Goal: Task Accomplishment & Management: Manage account settings

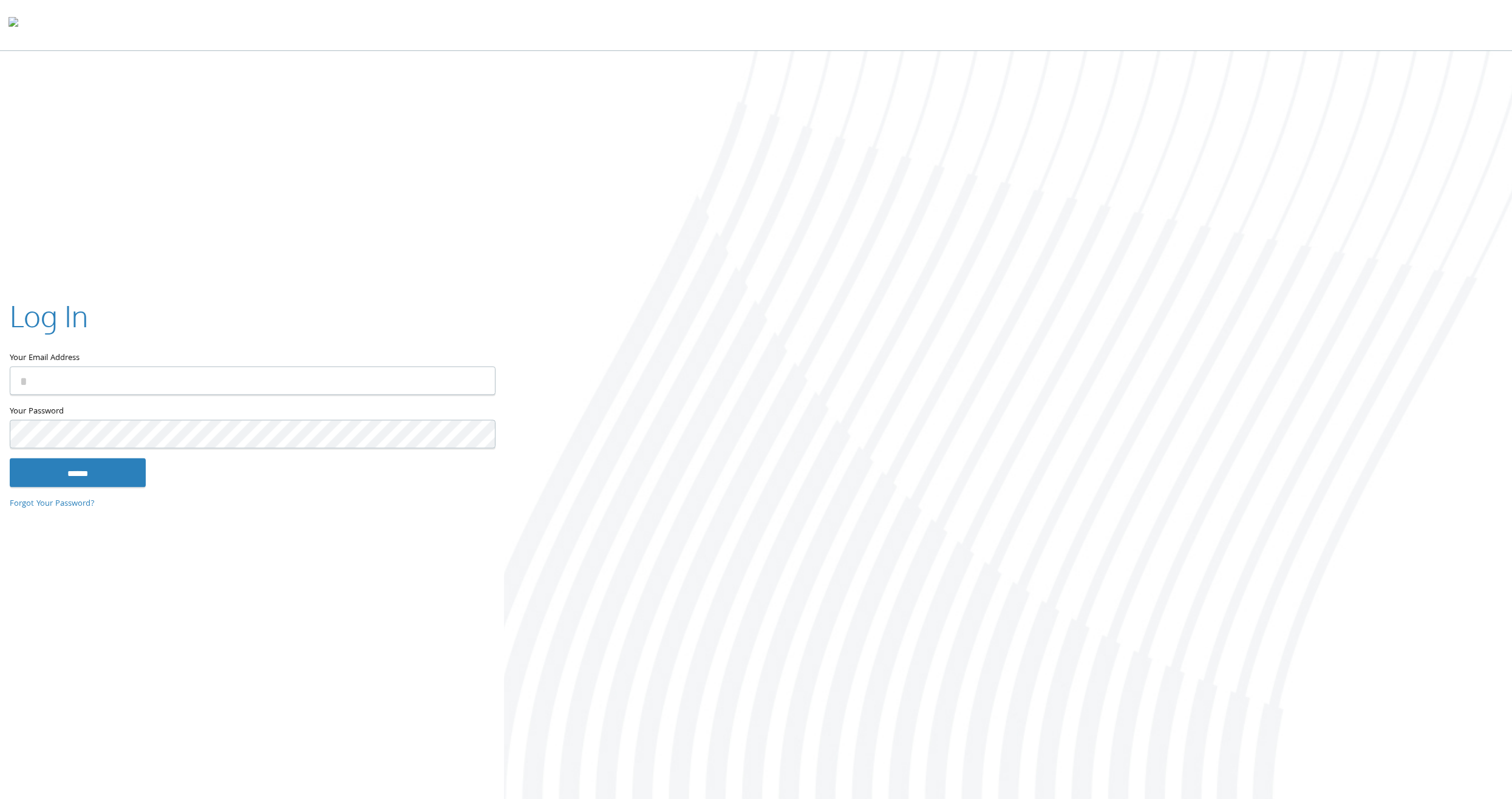
type input "**********"
click at [105, 474] on input "******" at bounding box center [77, 473] width 136 height 29
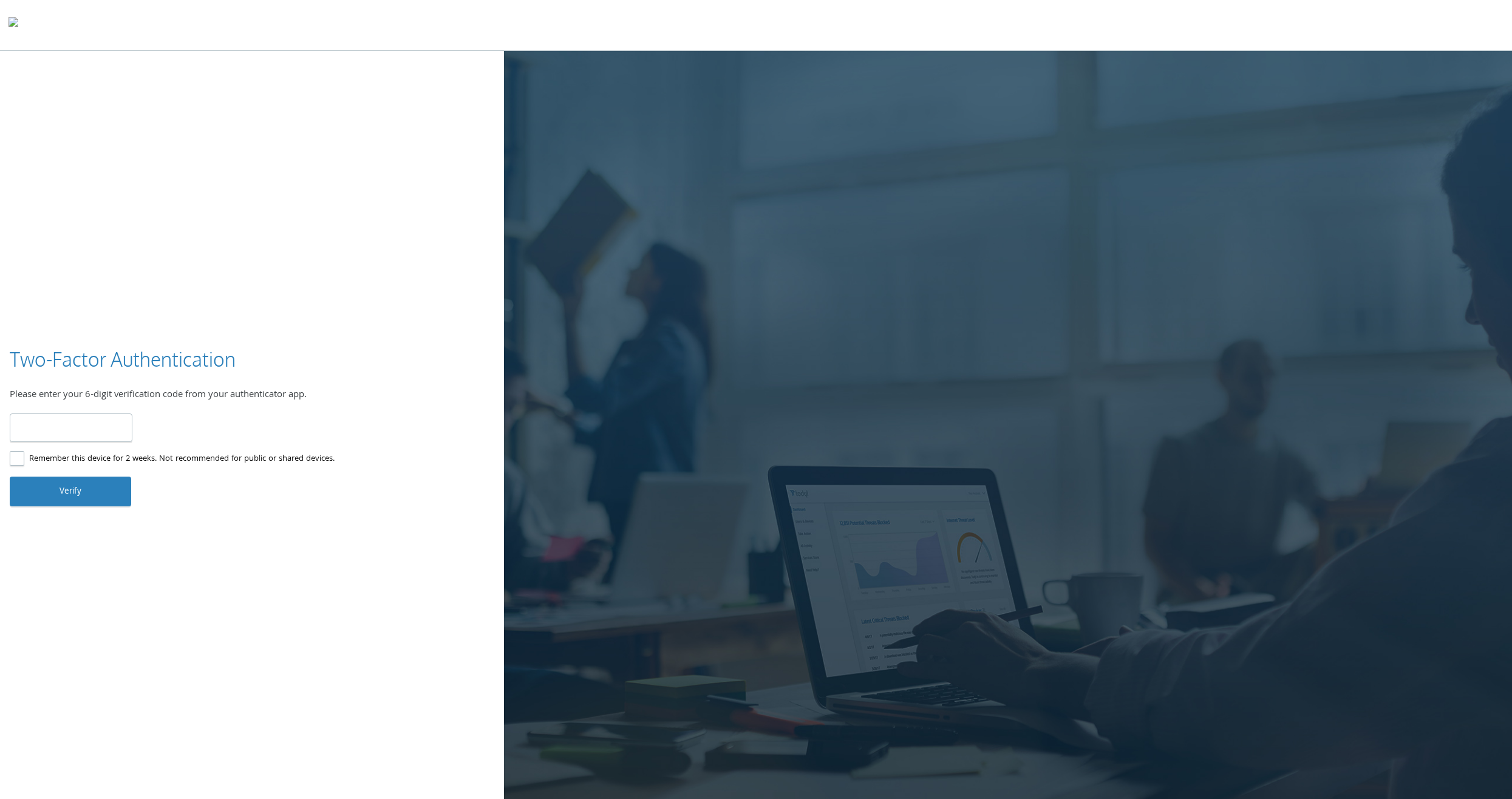
click at [92, 424] on input "number" at bounding box center [71, 428] width 123 height 29
type input "******"
